Goal: Information Seeking & Learning: Learn about a topic

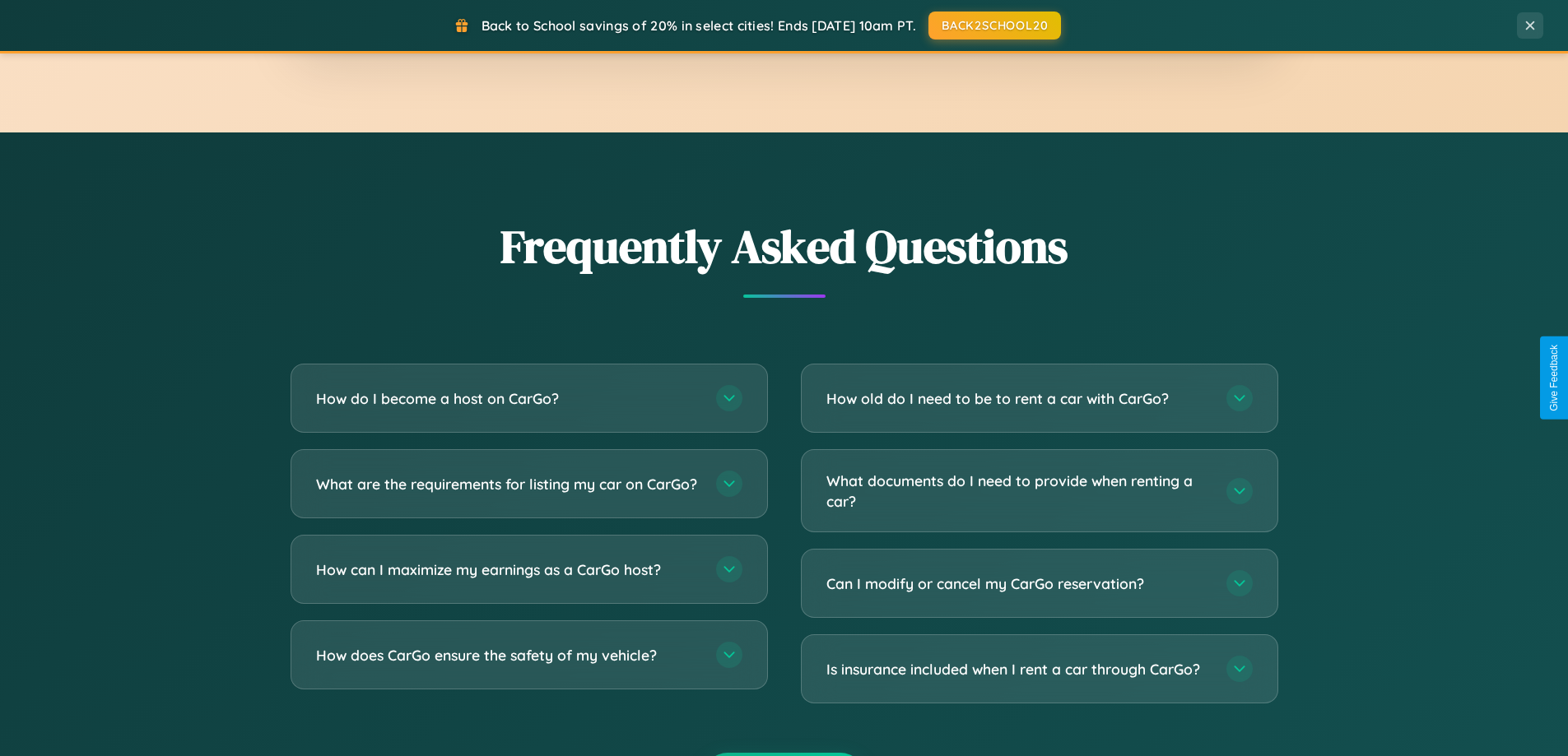
scroll to position [3167, 0]
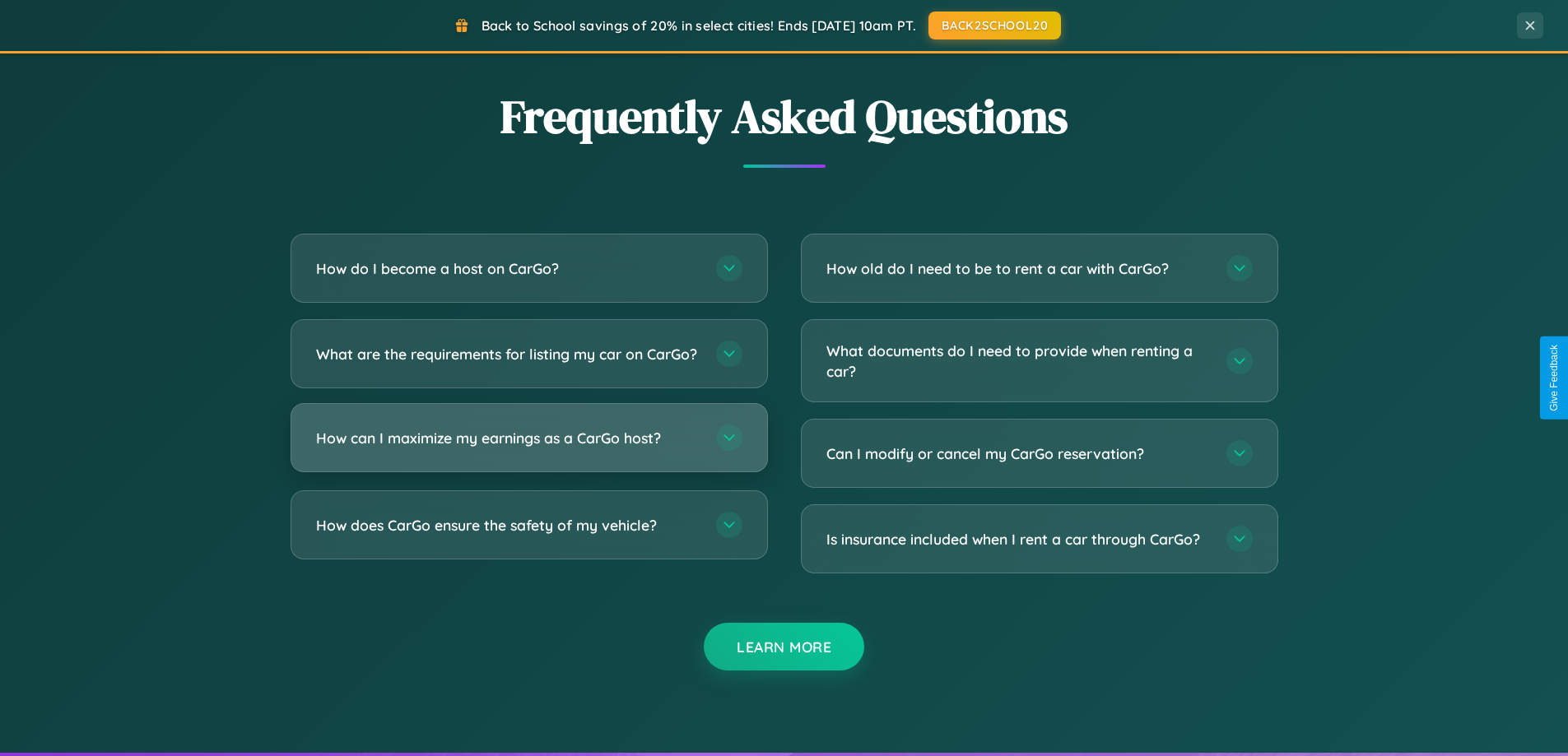
click at [529, 448] on h3 "How can I maximize my earnings as a CarGo host?" at bounding box center [507, 438] width 383 height 21
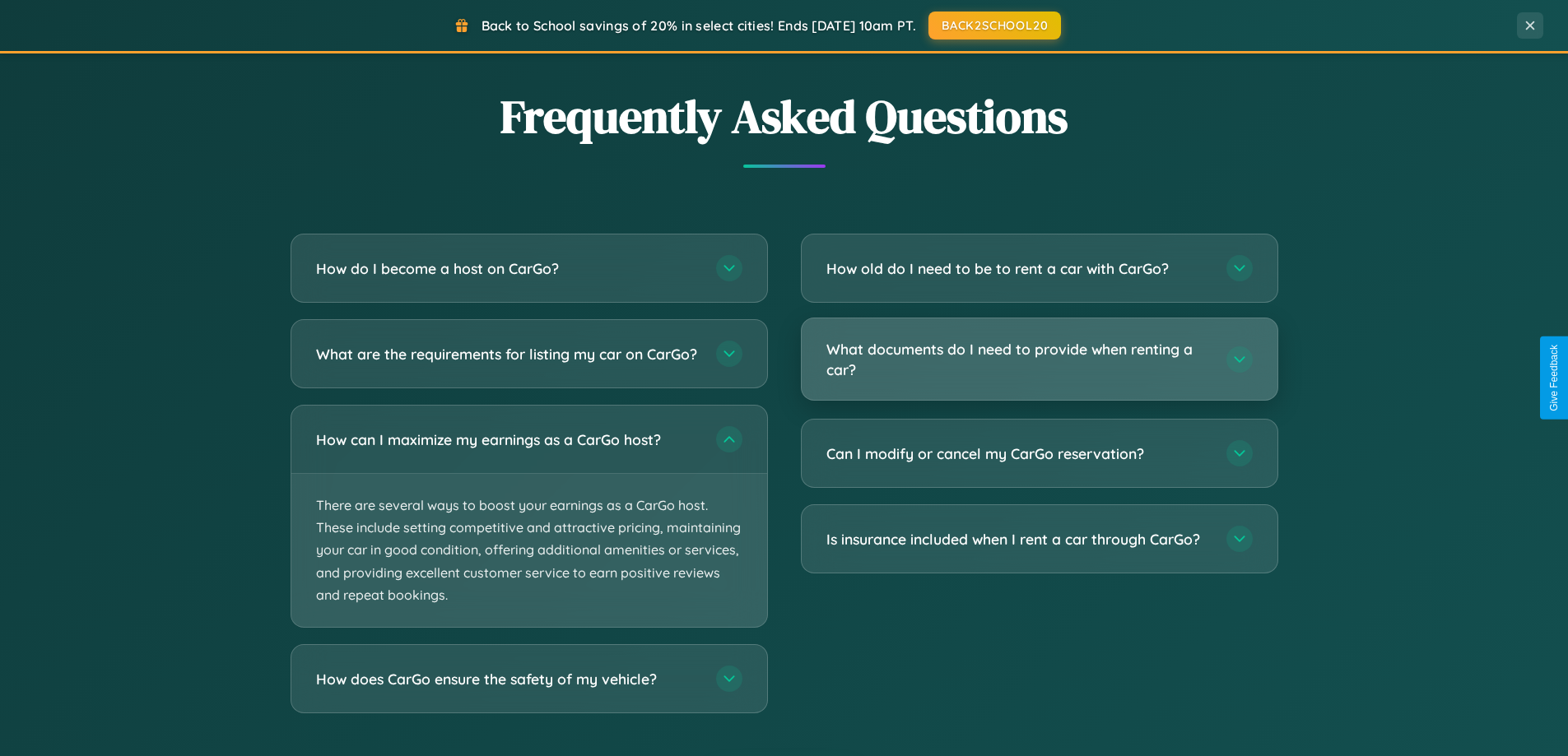
click at [1038, 360] on h3 "What documents do I need to provide when renting a car?" at bounding box center [1018, 359] width 383 height 41
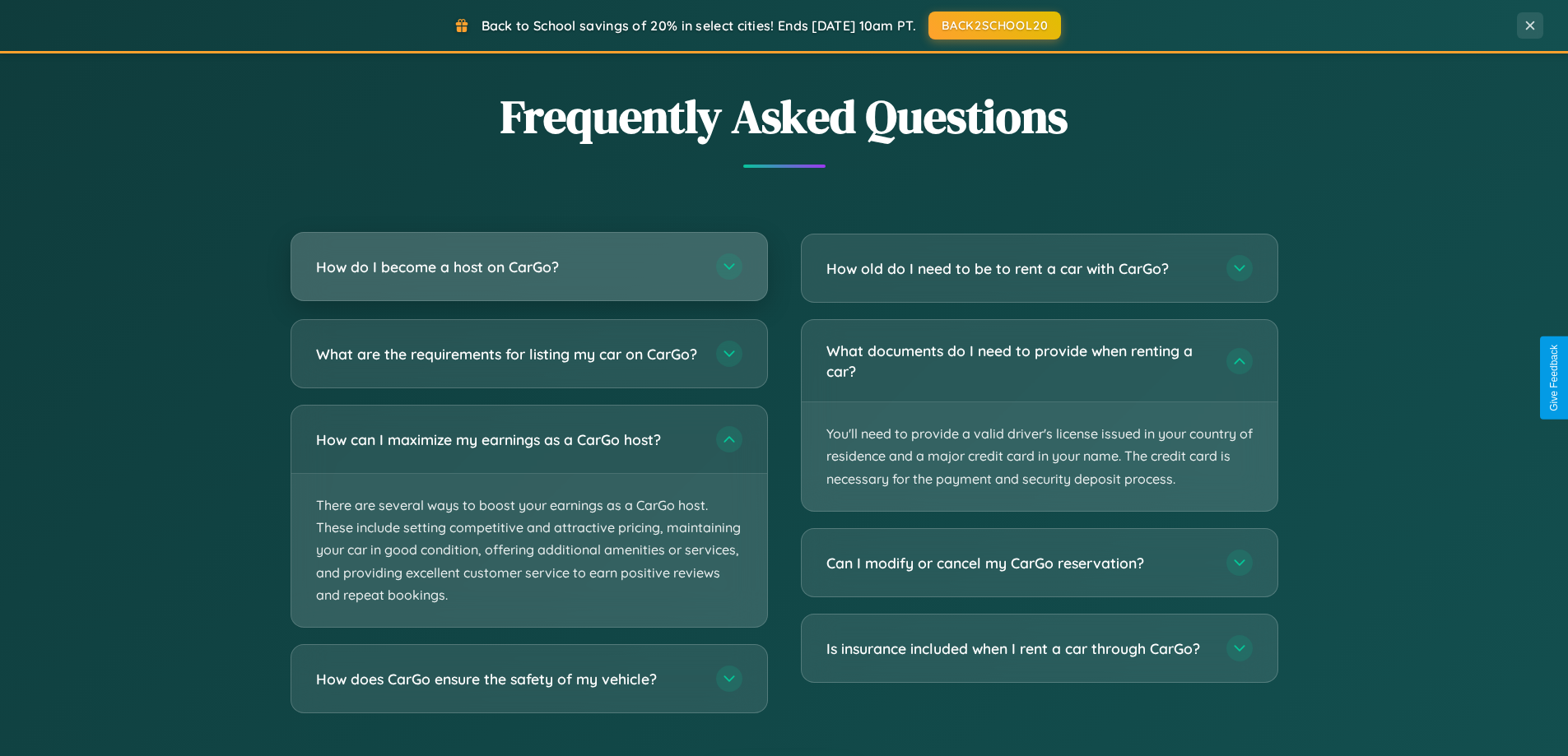
click at [529, 268] on h3 "How do I become a host on CarGo?" at bounding box center [507, 267] width 383 height 21
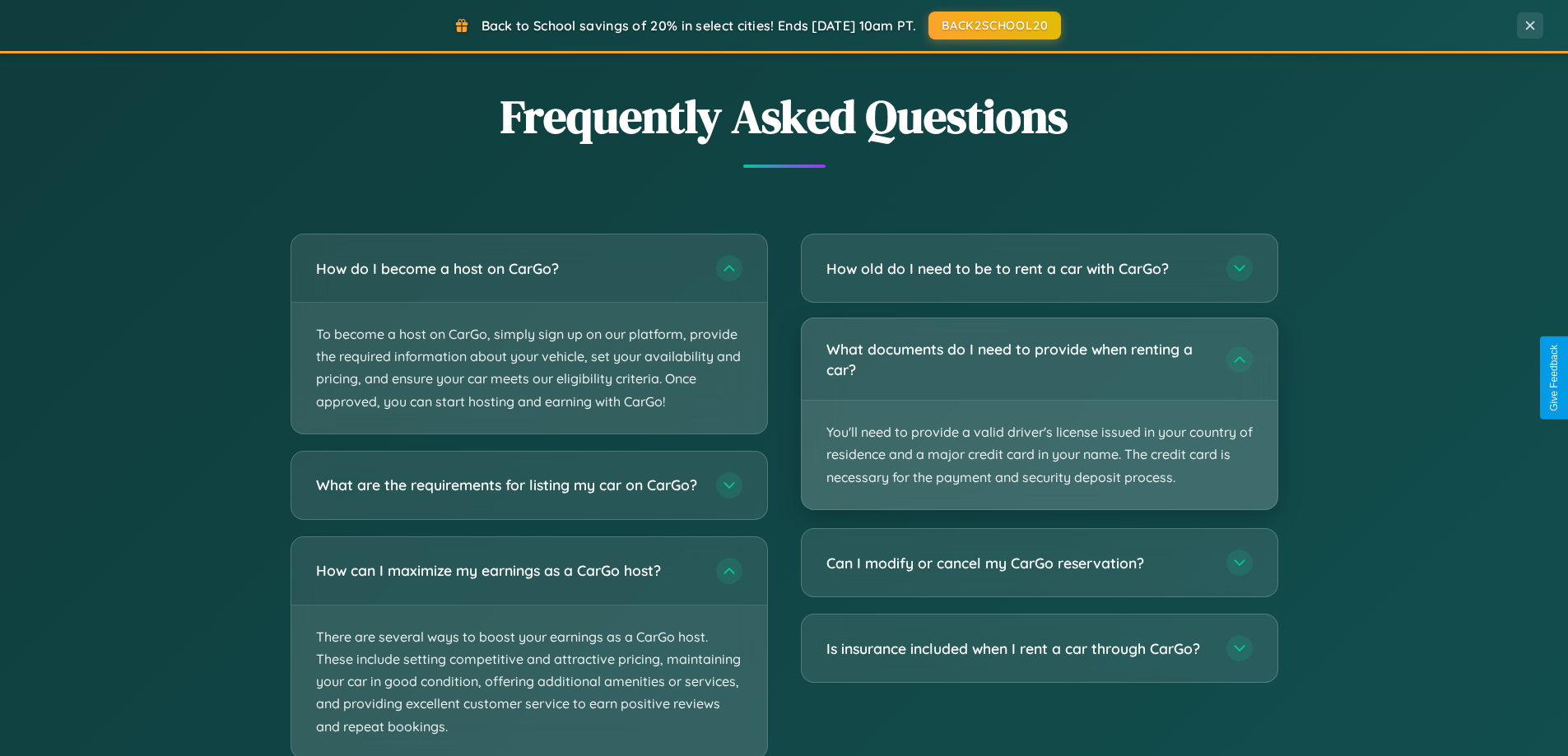
click at [1038, 415] on p "You'll need to provide a valid driver's license issued in your country of resid…" at bounding box center [1039, 455] width 475 height 108
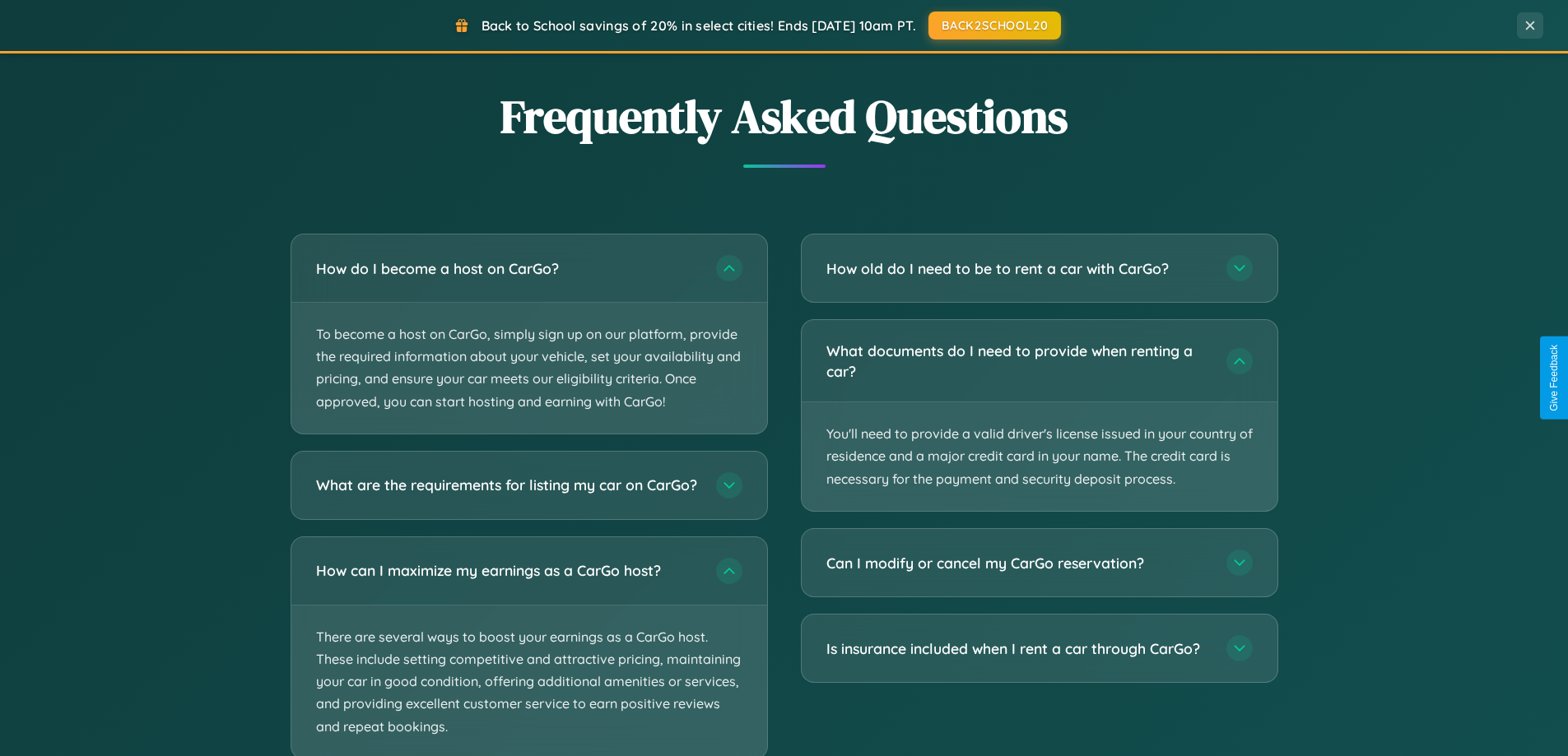
scroll to position [3270, 0]
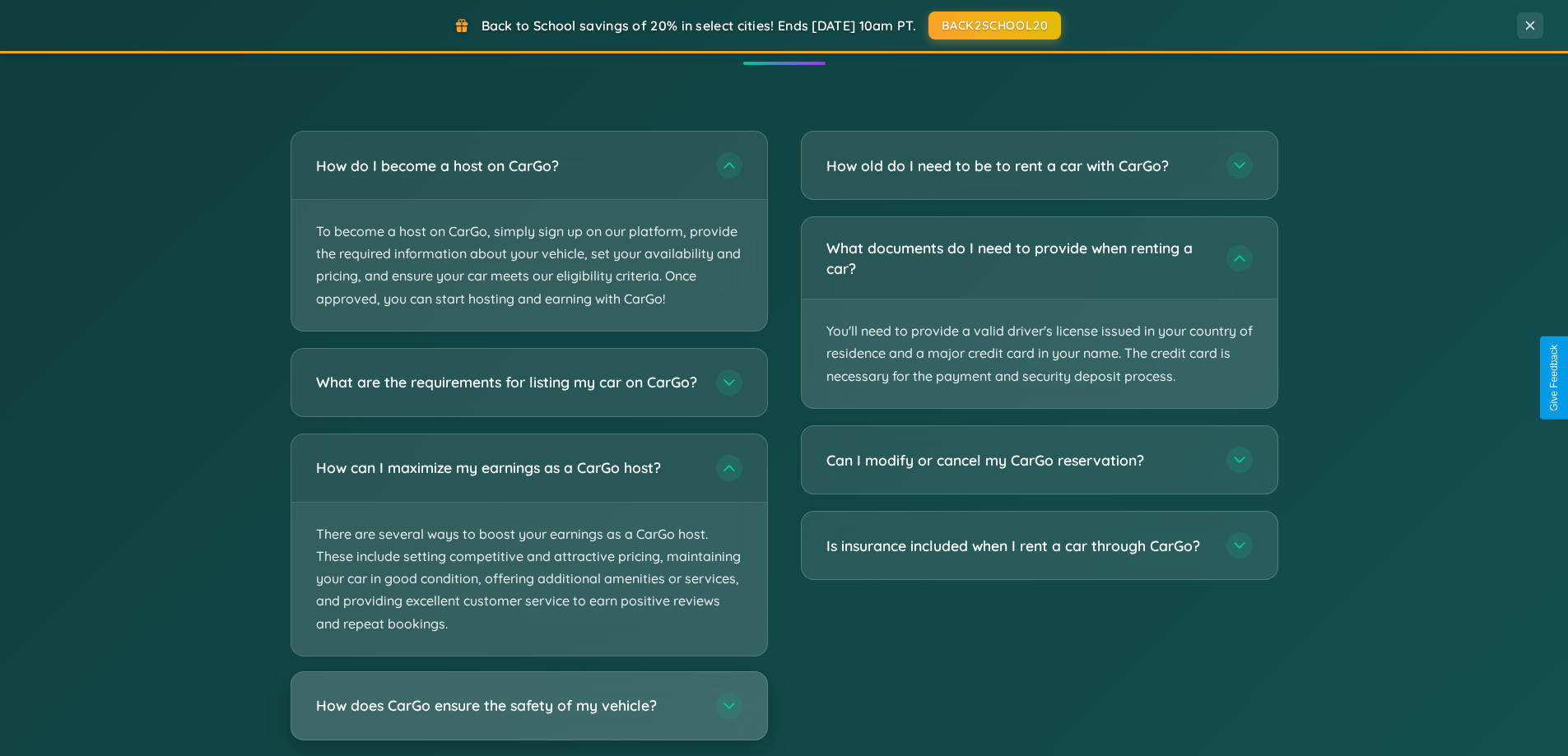
click at [529, 716] on h3 "How does CarGo ensure the safety of my vehicle?" at bounding box center [507, 705] width 383 height 21
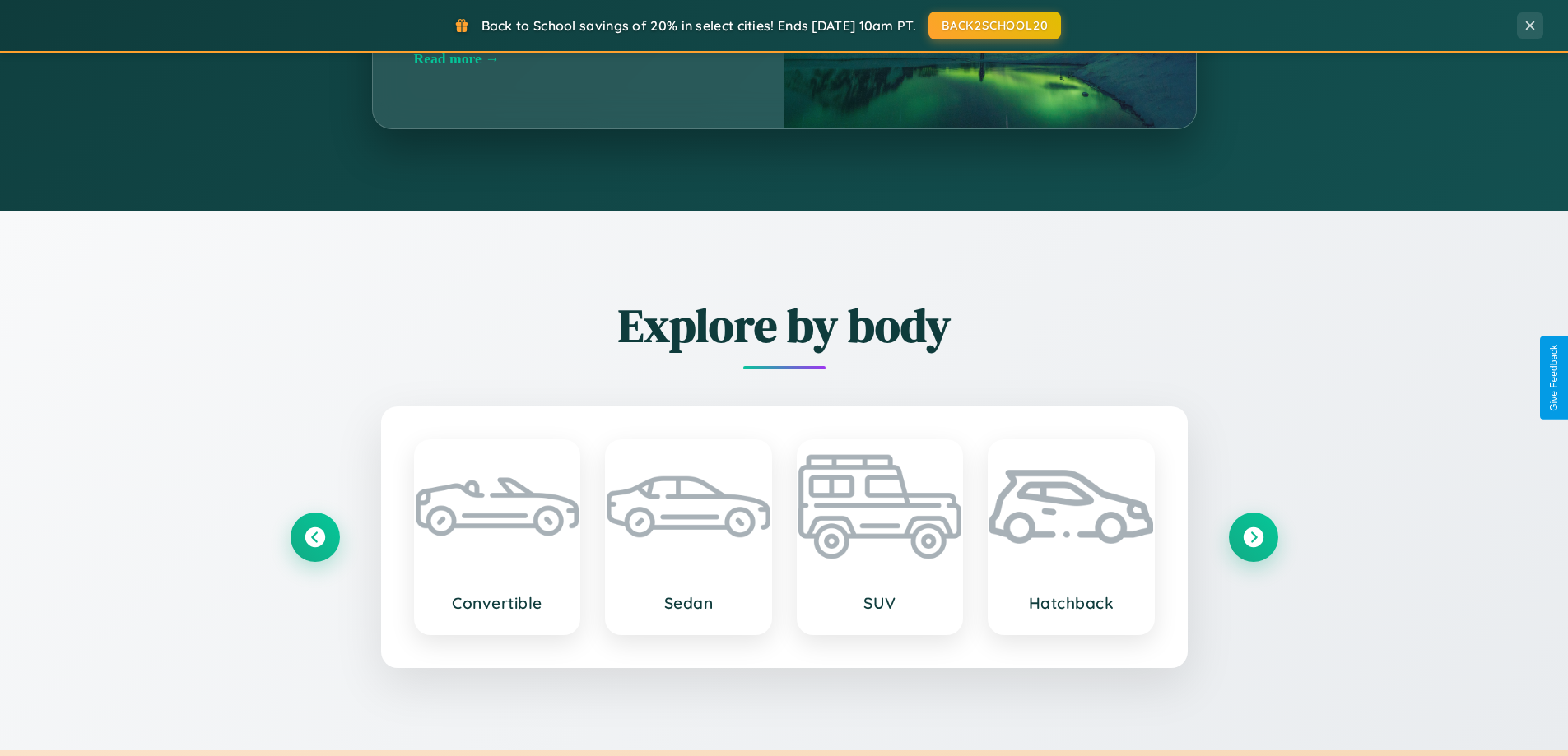
scroll to position [0, 0]
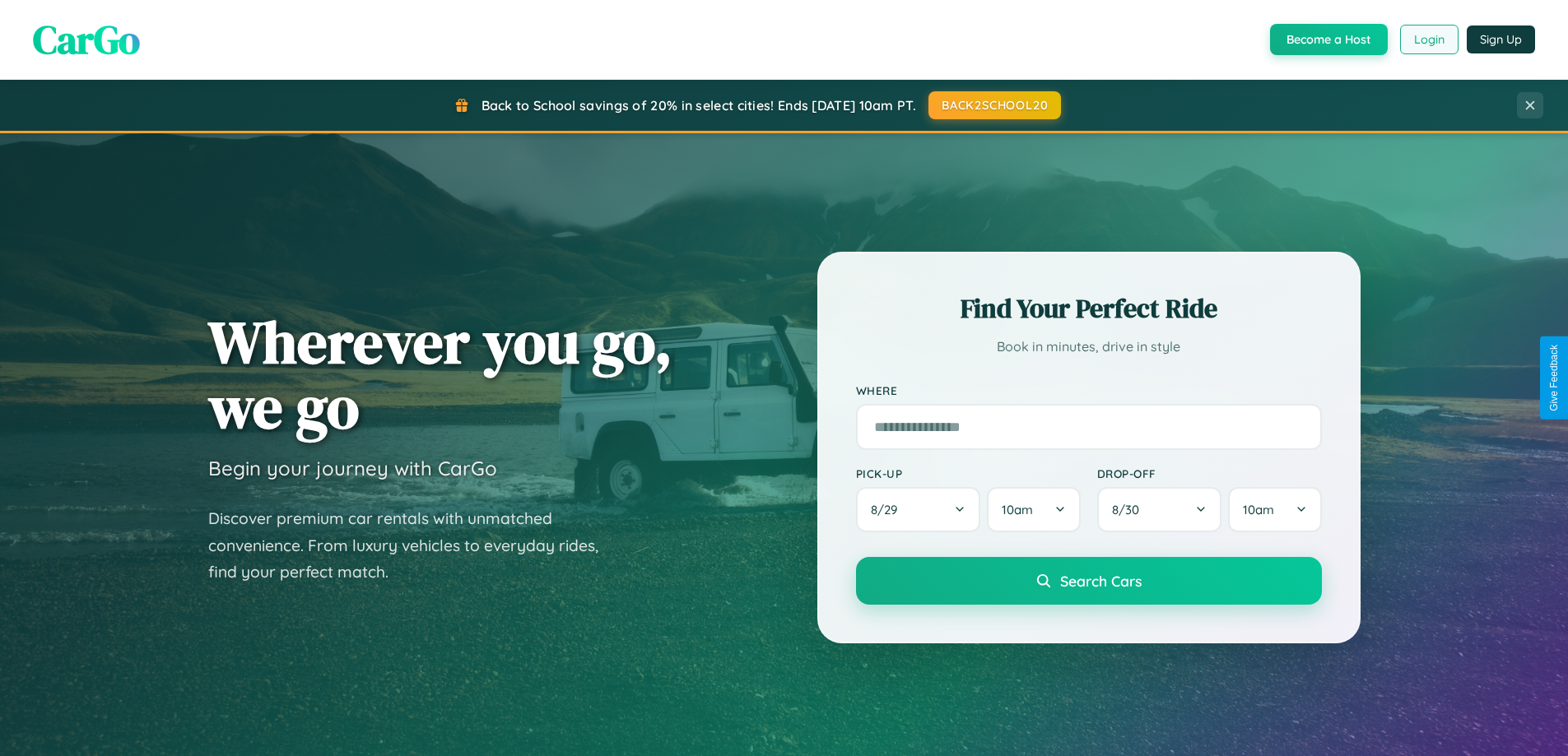
click at [1428, 40] on button "Login" at bounding box center [1429, 39] width 59 height 30
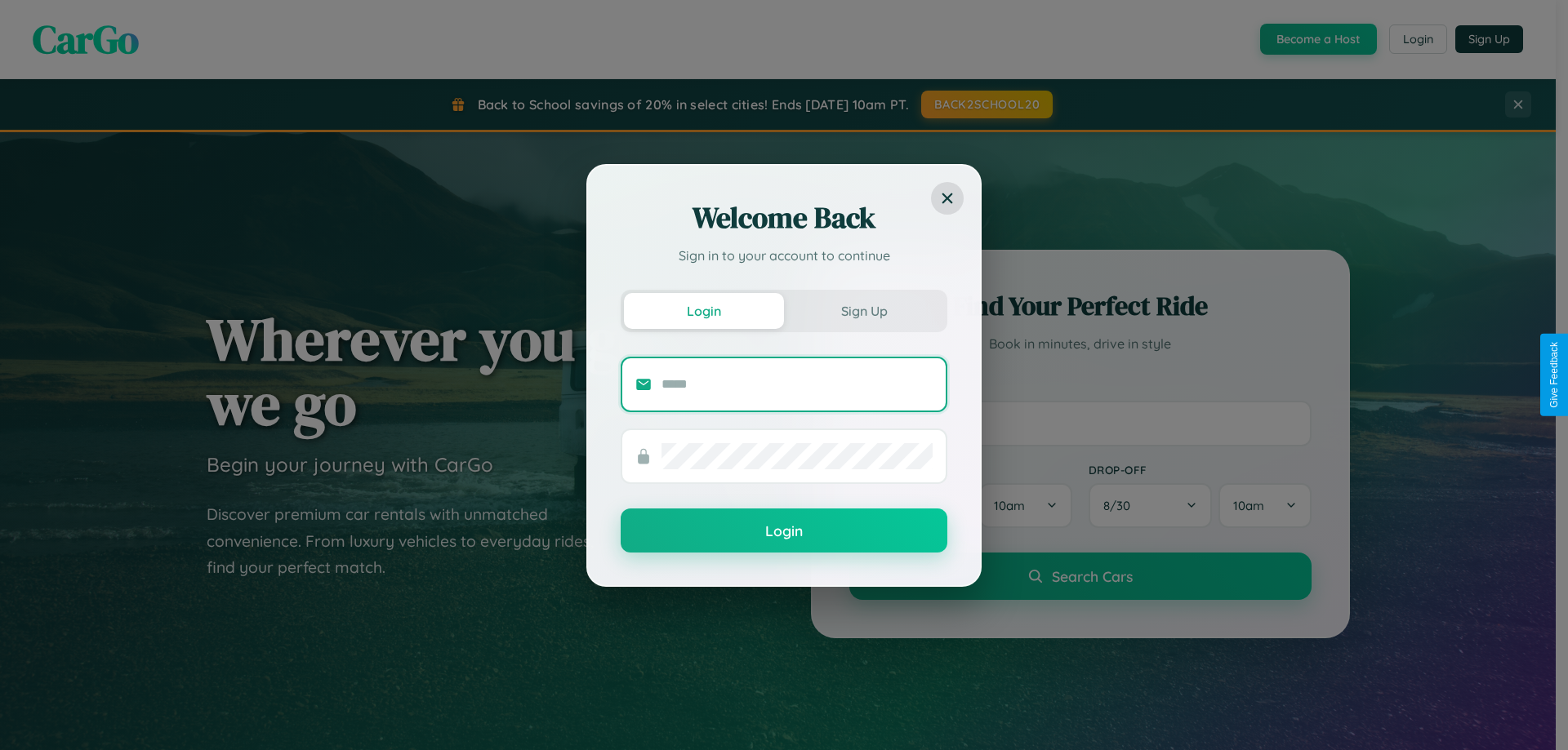
click at [797, 384] on input "text" at bounding box center [797, 384] width 271 height 26
type input "**********"
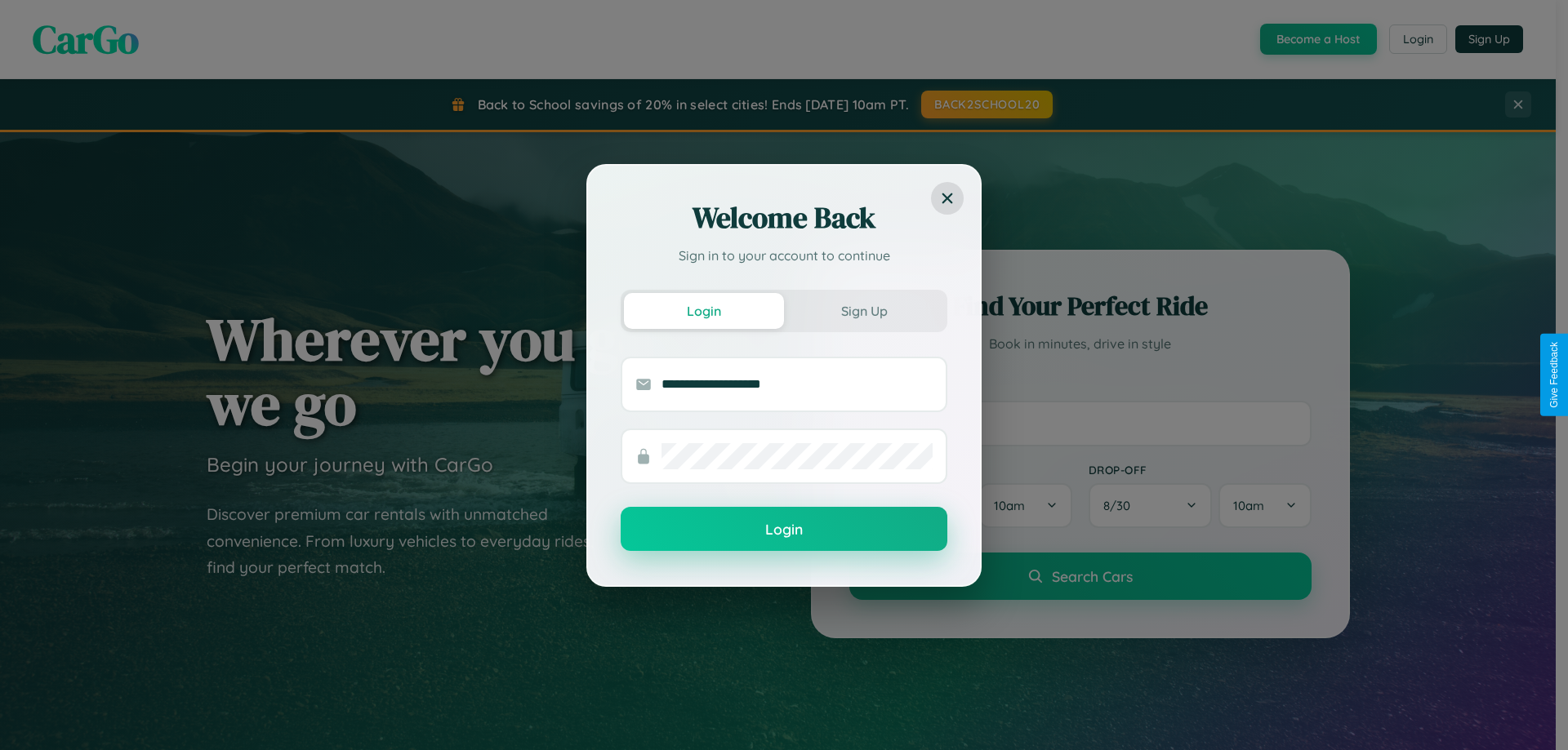
click at [784, 530] on button "Login" at bounding box center [783, 529] width 327 height 44
